Goal: Complete application form

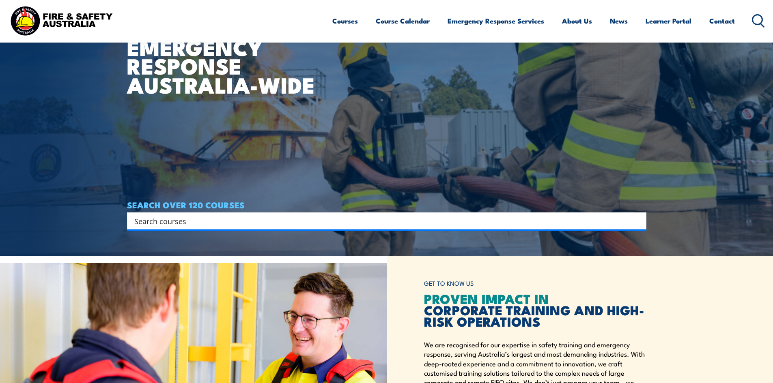
scroll to position [105, 0]
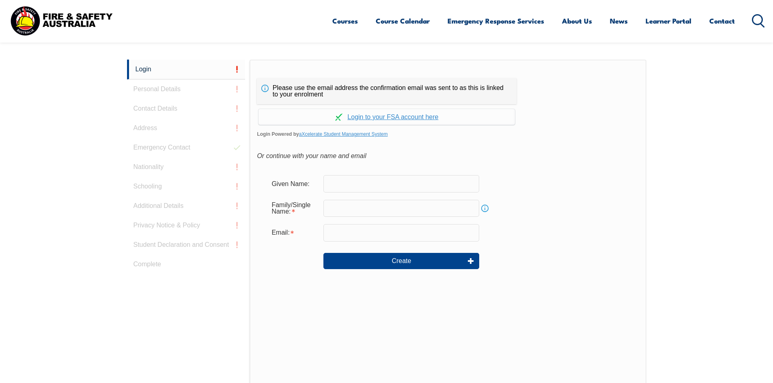
scroll to position [216, 0]
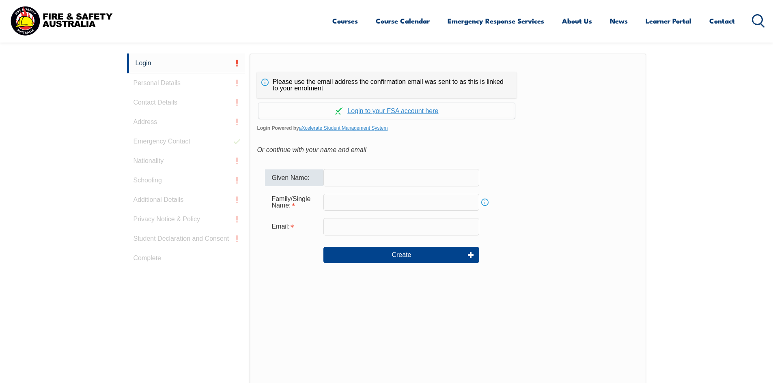
click at [373, 182] on input "text" at bounding box center [401, 177] width 156 height 17
type input "jamie"
type input "scotland"
click at [356, 226] on input "email" at bounding box center [401, 226] width 156 height 17
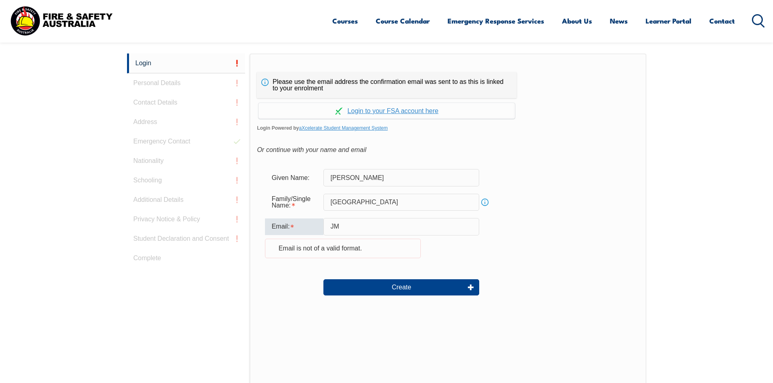
type input "J"
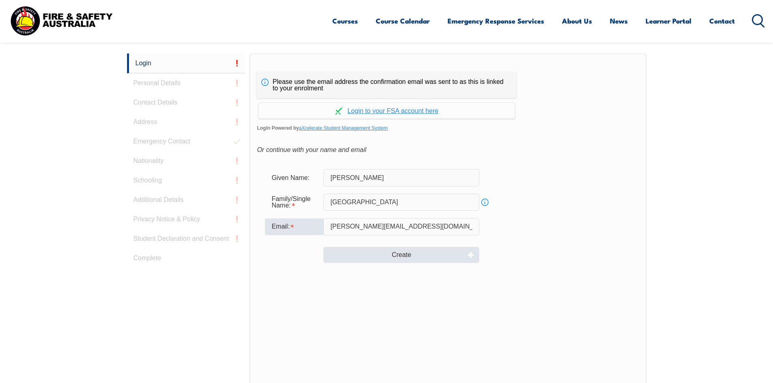
type input "jamie.scotland6@bigpond.com"
click at [397, 258] on button "Create" at bounding box center [401, 255] width 156 height 16
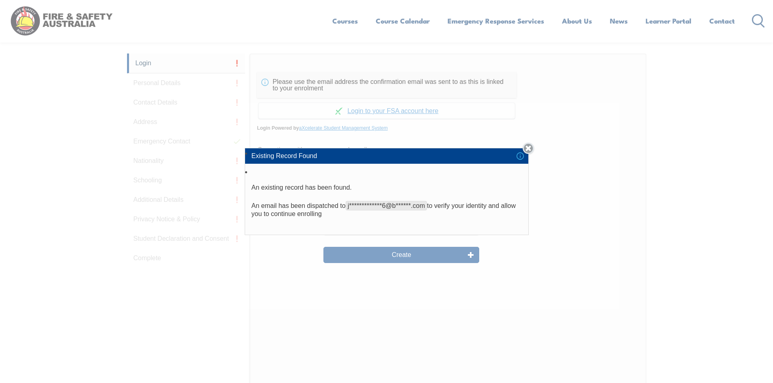
click at [532, 146] on link "Close" at bounding box center [528, 148] width 11 height 11
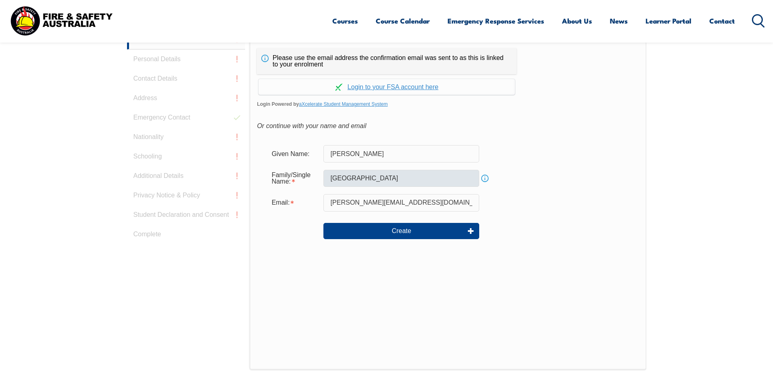
scroll to position [243, 0]
